Goal: Go to known website: Access a specific website the user already knows

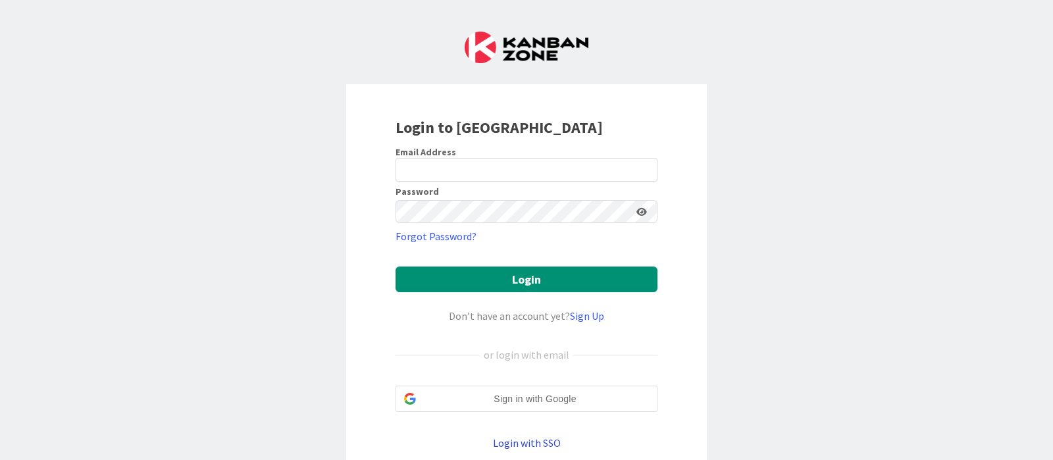
click at [517, 367] on link "Login with SSO" at bounding box center [527, 442] width 68 height 13
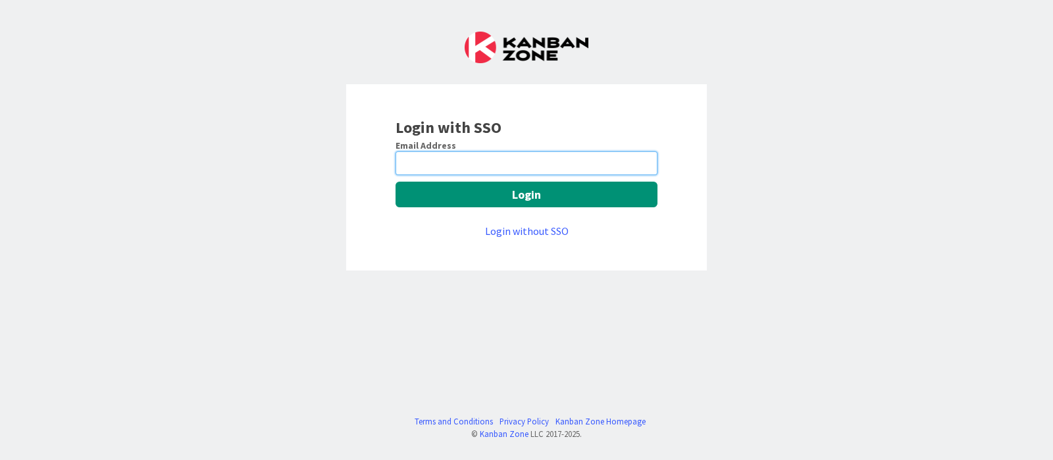
click at [476, 165] on input "email" at bounding box center [527, 163] width 262 height 24
type input "[PERSON_NAME][EMAIL_ADDRESS][DOMAIN_NAME]"
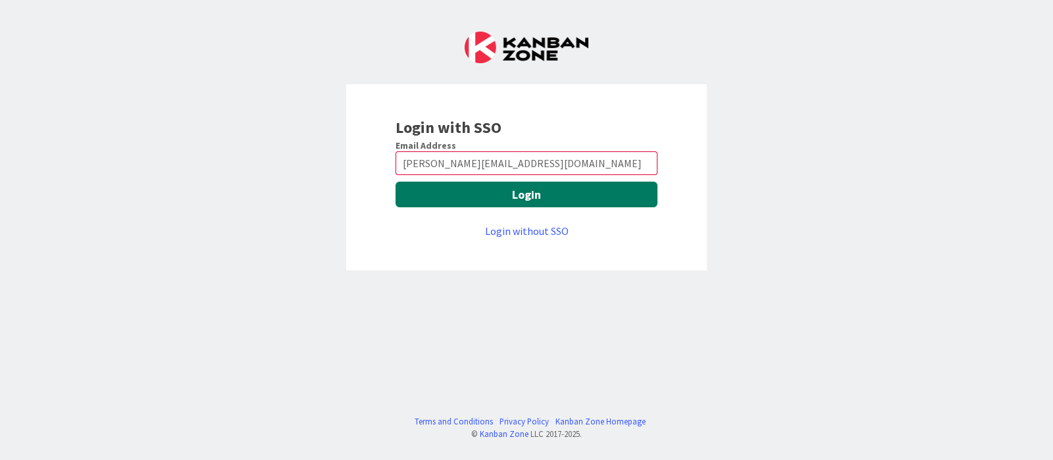
click at [577, 193] on button "Login" at bounding box center [527, 195] width 262 height 26
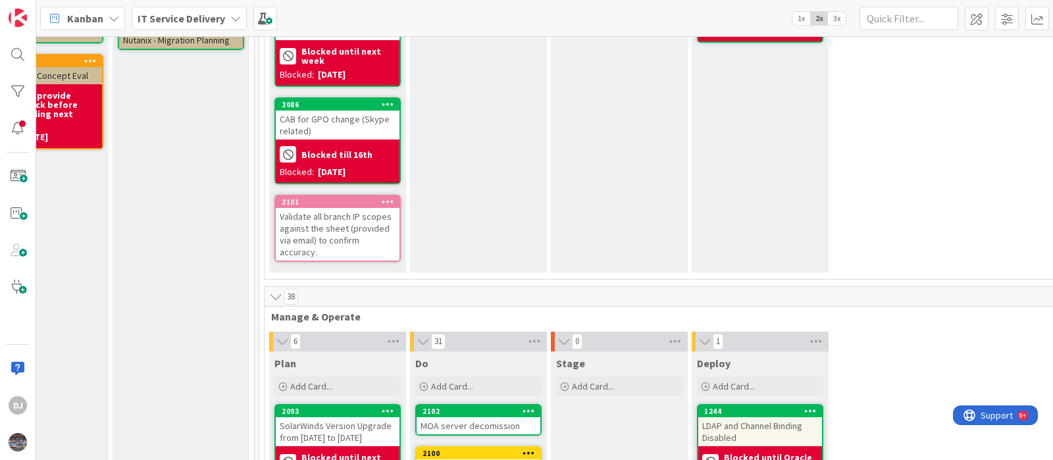
scroll to position [0, 497]
